Goal: Information Seeking & Learning: Learn about a topic

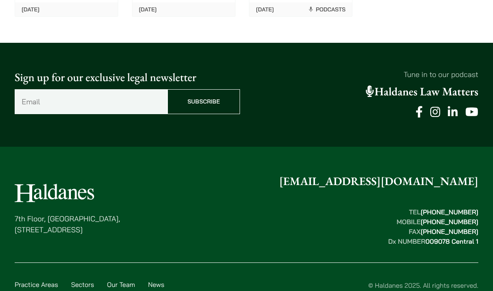
scroll to position [2174, 0]
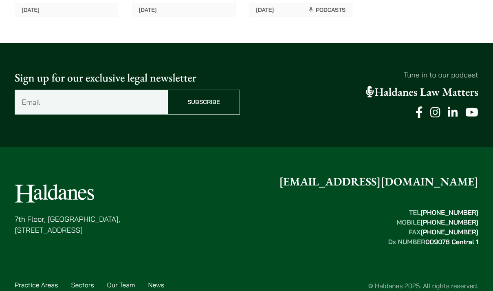
click at [113, 291] on link "Careers" at bounding box center [107, 296] width 23 height 8
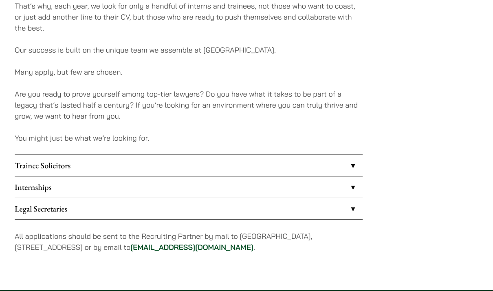
scroll to position [614, 0]
click at [176, 183] on link "Internships" at bounding box center [189, 186] width 348 height 21
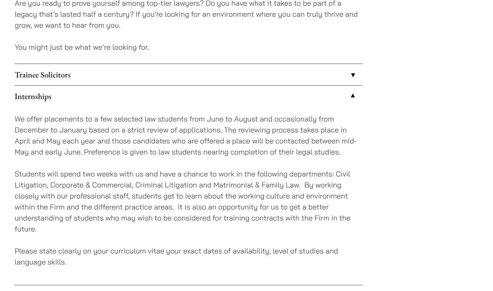
scroll to position [705, 0]
click at [164, 75] on link "Trainee Solicitors" at bounding box center [189, 74] width 348 height 21
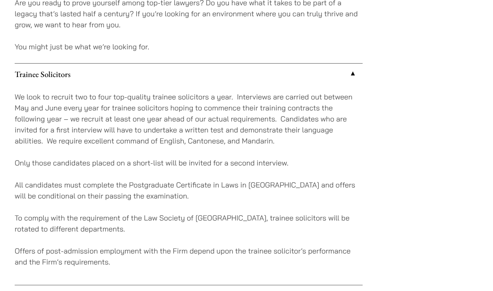
click at [164, 74] on link "Trainee Solicitors" at bounding box center [189, 74] width 348 height 21
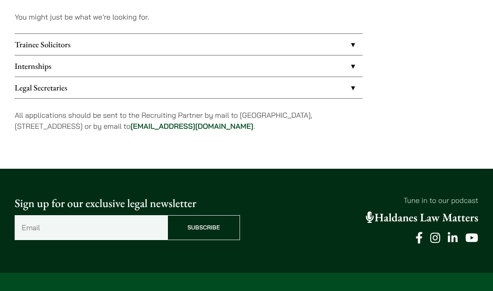
scroll to position [747, 0]
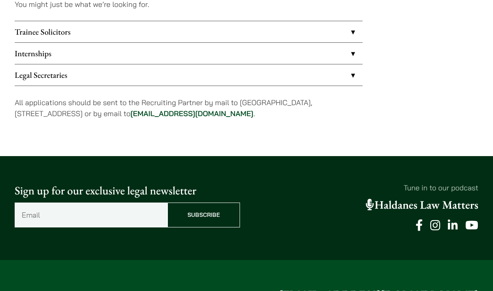
click at [155, 72] on link "Legal Secretaries" at bounding box center [189, 74] width 348 height 21
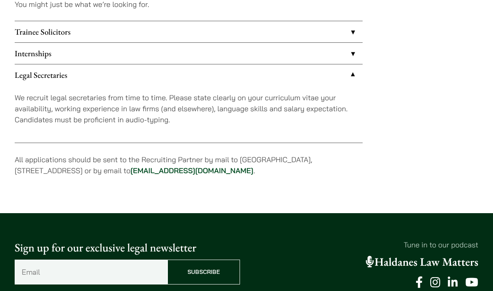
click at [155, 76] on link "Legal Secretaries" at bounding box center [189, 74] width 348 height 21
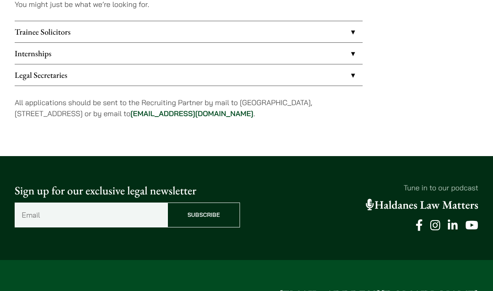
click at [142, 51] on link "Internships" at bounding box center [189, 53] width 348 height 21
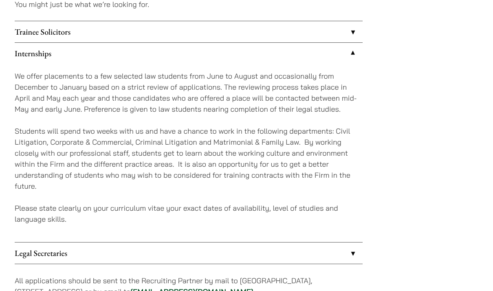
click at [143, 51] on link "Internships" at bounding box center [189, 53] width 348 height 21
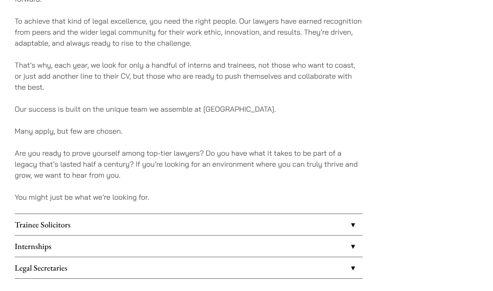
scroll to position [578, 0]
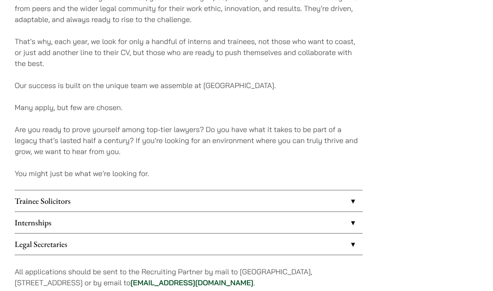
click at [88, 222] on link "Internships" at bounding box center [189, 222] width 348 height 21
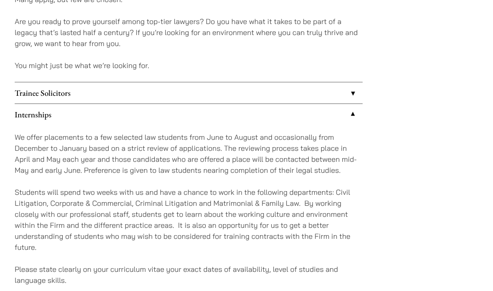
click at [87, 176] on div "We offer placements to a few selected law students from June to August and occa…" at bounding box center [189, 214] width 348 height 178
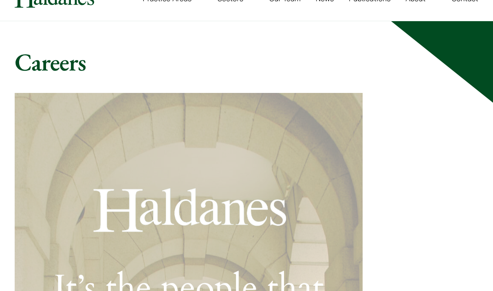
scroll to position [11, 0]
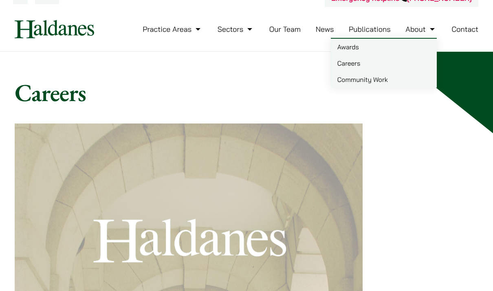
click at [350, 64] on link "Careers" at bounding box center [384, 63] width 106 height 16
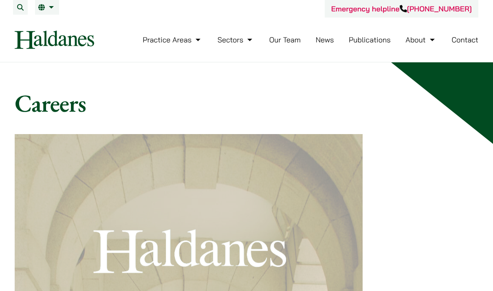
click at [459, 40] on link "Contact" at bounding box center [464, 39] width 27 height 9
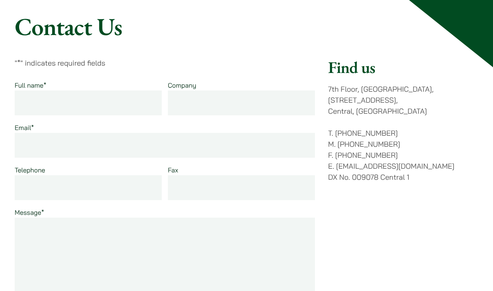
scroll to position [19, 0]
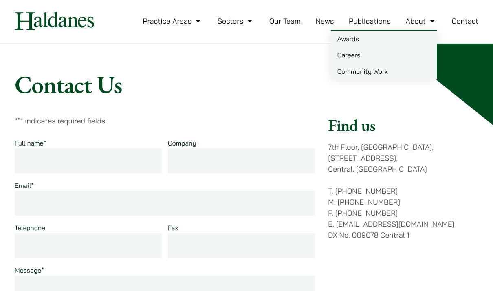
click at [418, 21] on link "About" at bounding box center [420, 20] width 31 height 9
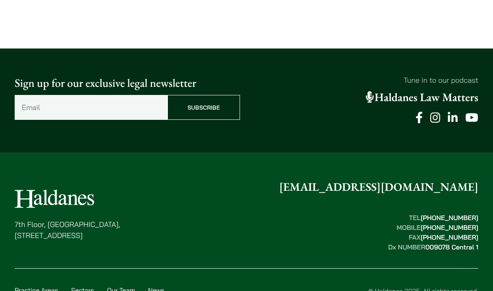
scroll to position [2066, 0]
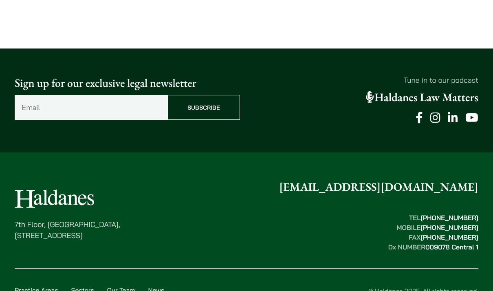
scroll to position [2066, 0]
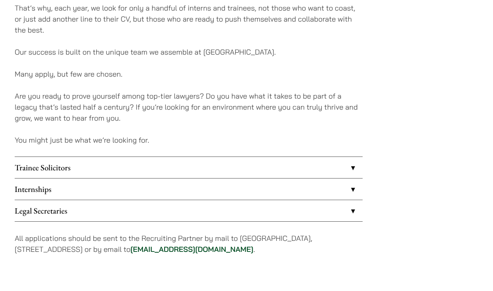
scroll to position [618, 0]
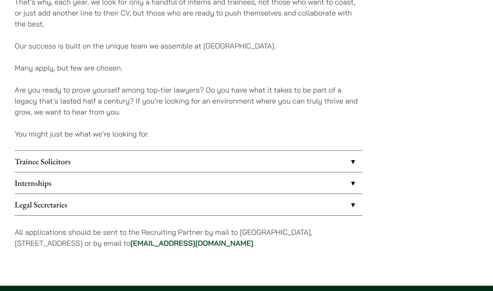
click at [154, 189] on link "Internships" at bounding box center [189, 182] width 348 height 21
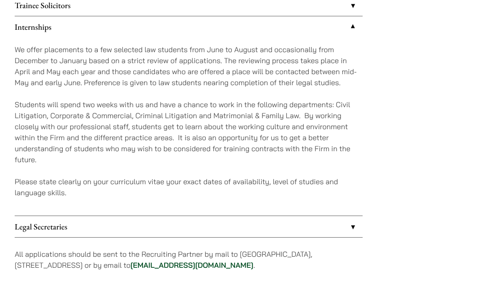
scroll to position [804, 0]
